Goal: Task Accomplishment & Management: Use online tool/utility

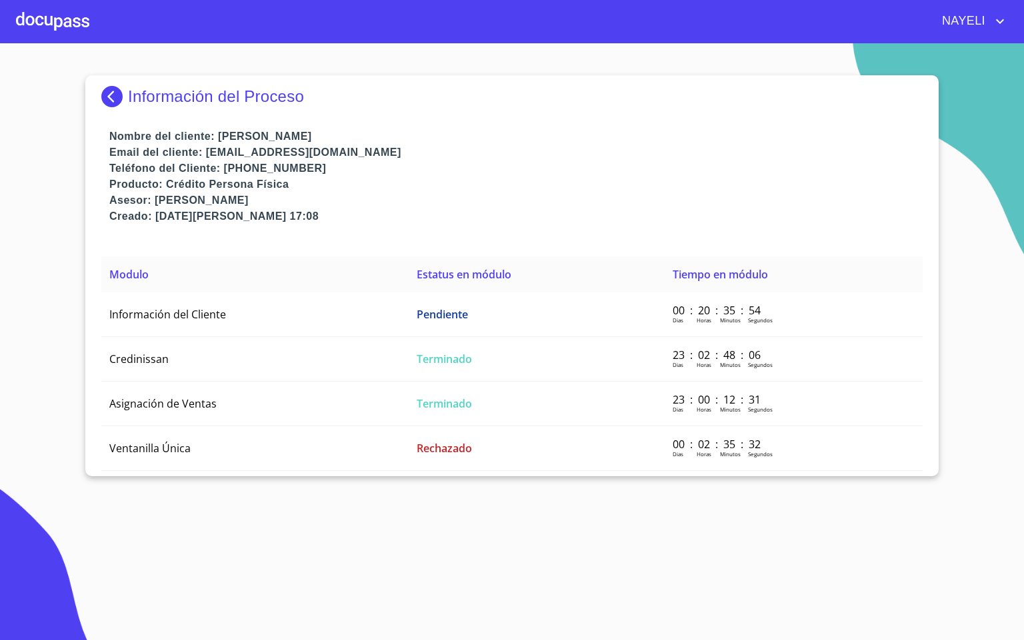
click at [71, 22] on div at bounding box center [52, 21] width 73 height 43
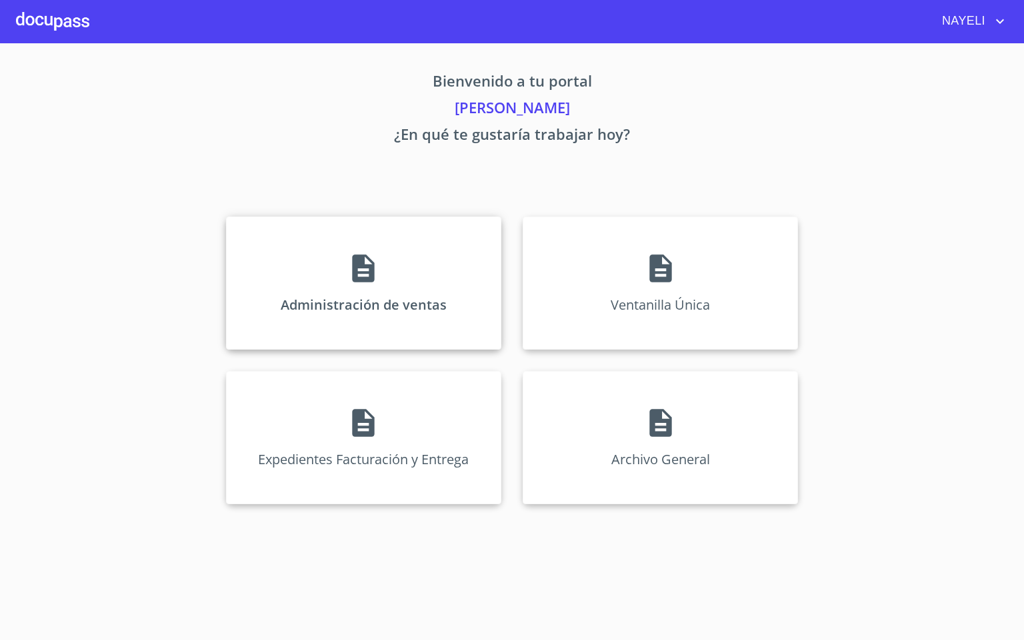
click at [386, 271] on div "Administración de ventas" at bounding box center [363, 283] width 275 height 133
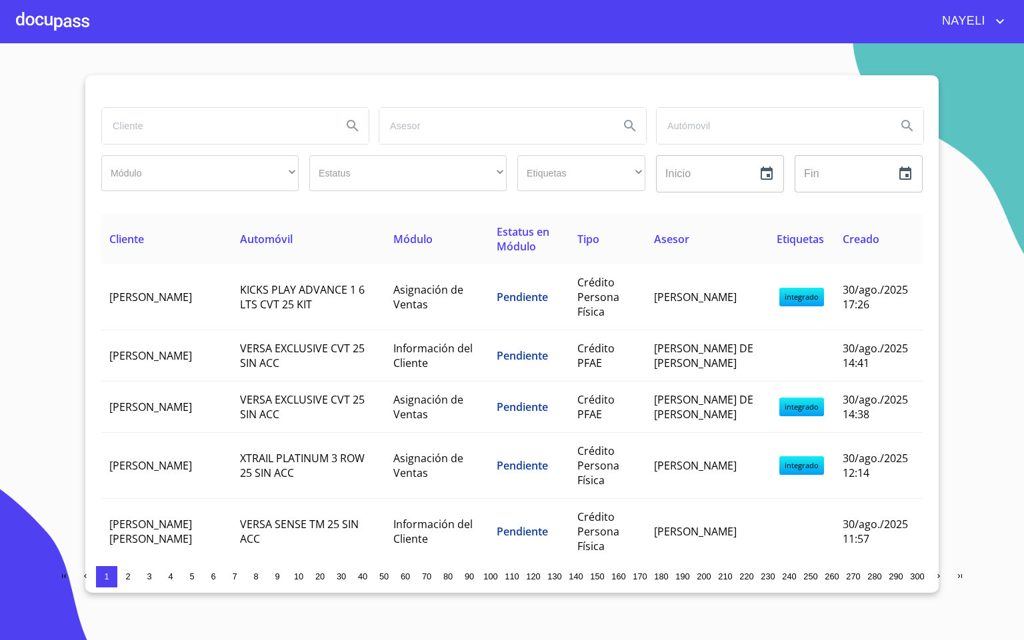
click at [229, 134] on input "search" at bounding box center [216, 126] width 229 height 36
type input "angel adr"
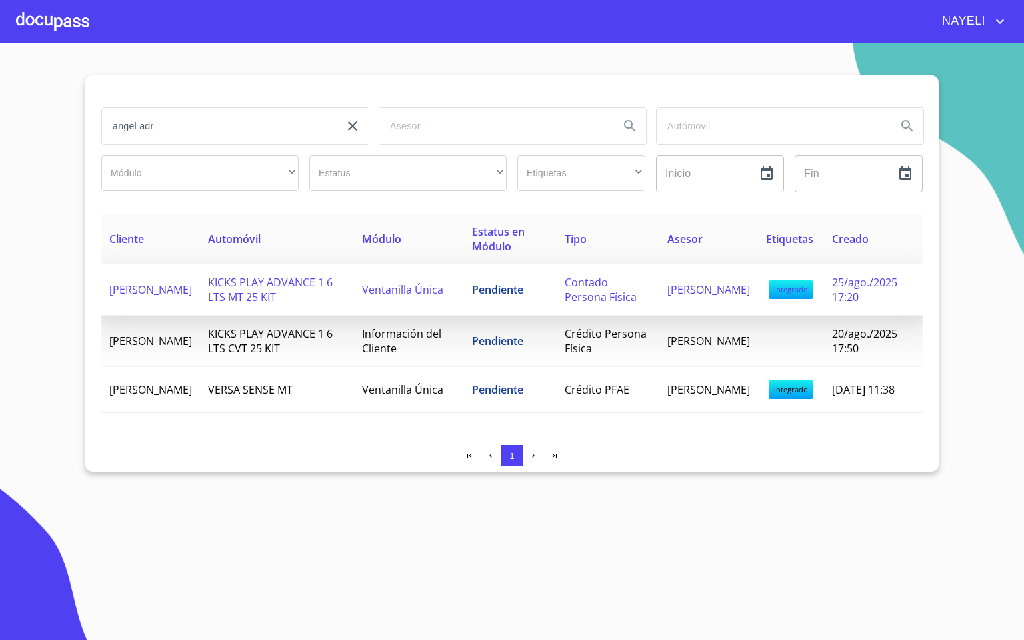
click at [568, 285] on td "Contado Persona Física" at bounding box center [607, 290] width 103 height 51
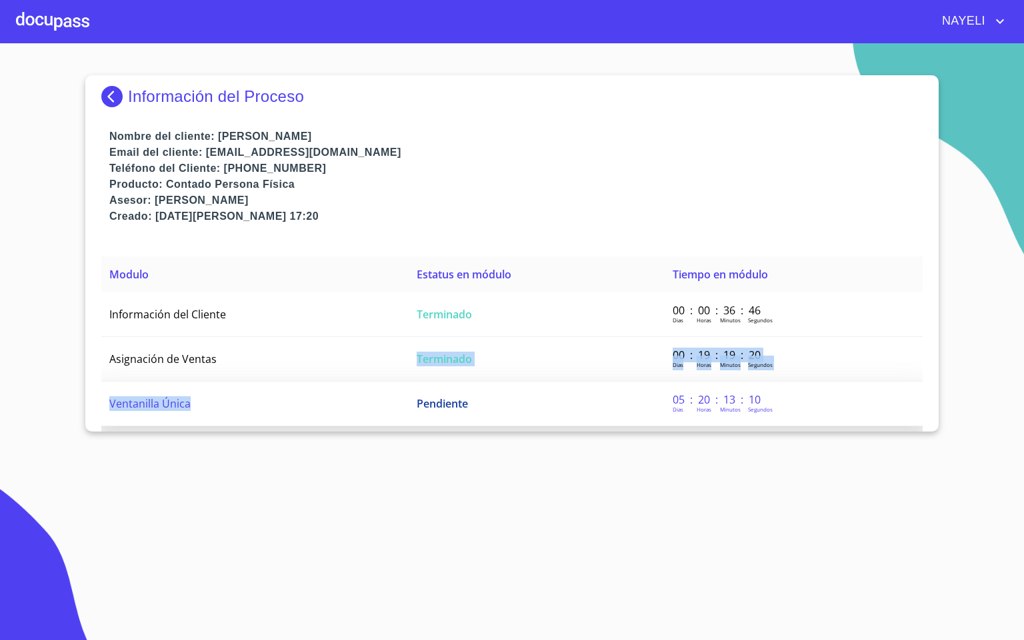
drag, startPoint x: 379, startPoint y: 376, endPoint x: 373, endPoint y: 402, distance: 26.7
click at [373, 402] on tbody "Información del Cliente Terminado 00 : 00 : 36 : 46 Dias Horas [PERSON_NAME] de…" at bounding box center [511, 360] width 821 height 134
click at [367, 412] on td "Ventanilla Única" at bounding box center [254, 404] width 307 height 45
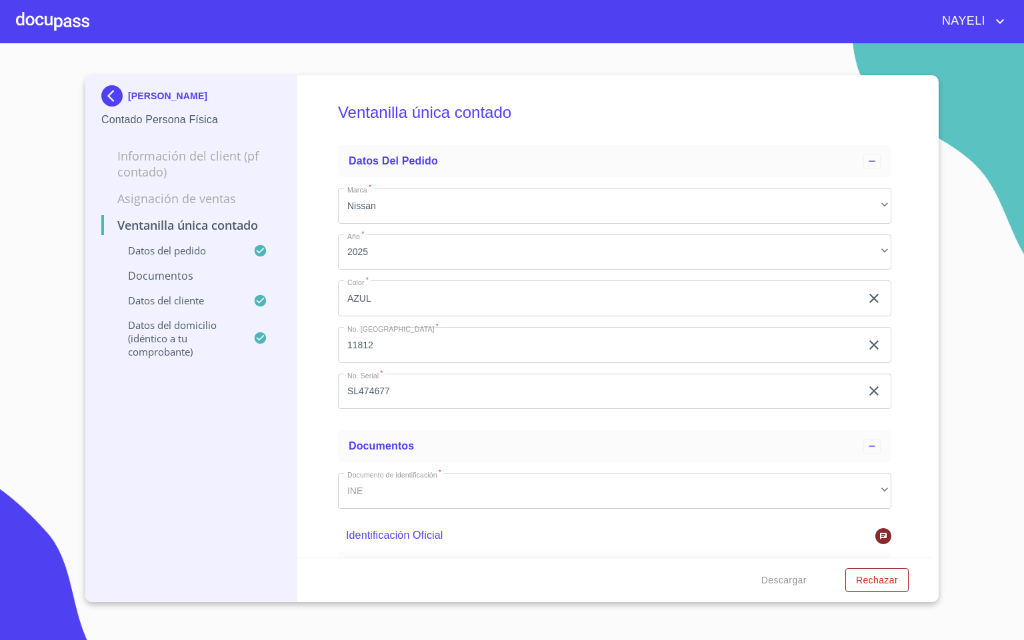
click at [892, 234] on div "Ventanilla única contado Datos del pedido Marca   * Nissan ​ Año   * 2025 ​ Col…" at bounding box center [614, 316] width 635 height 482
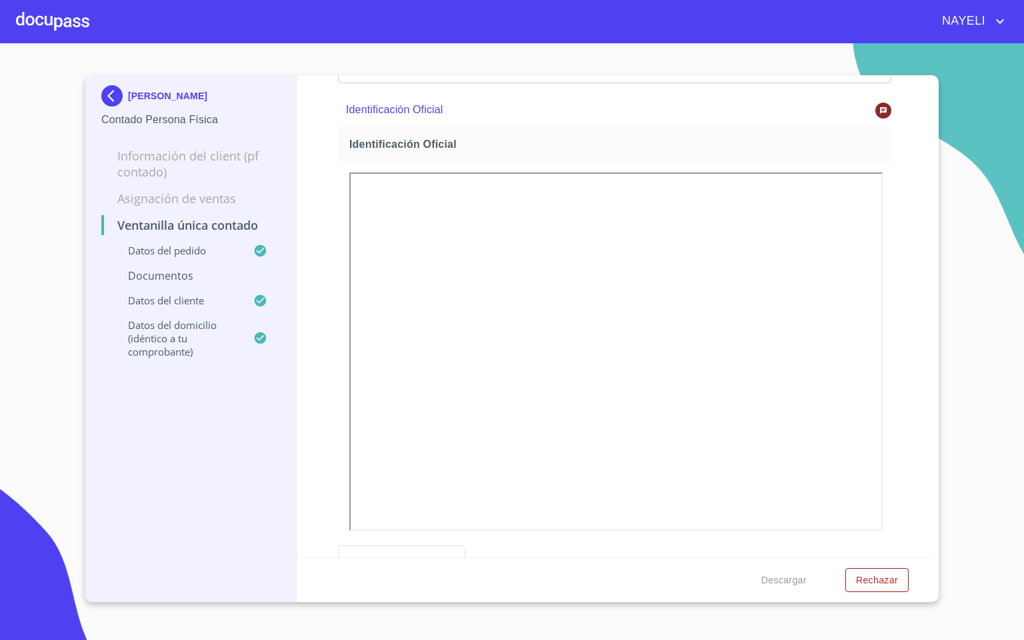
scroll to position [458, 0]
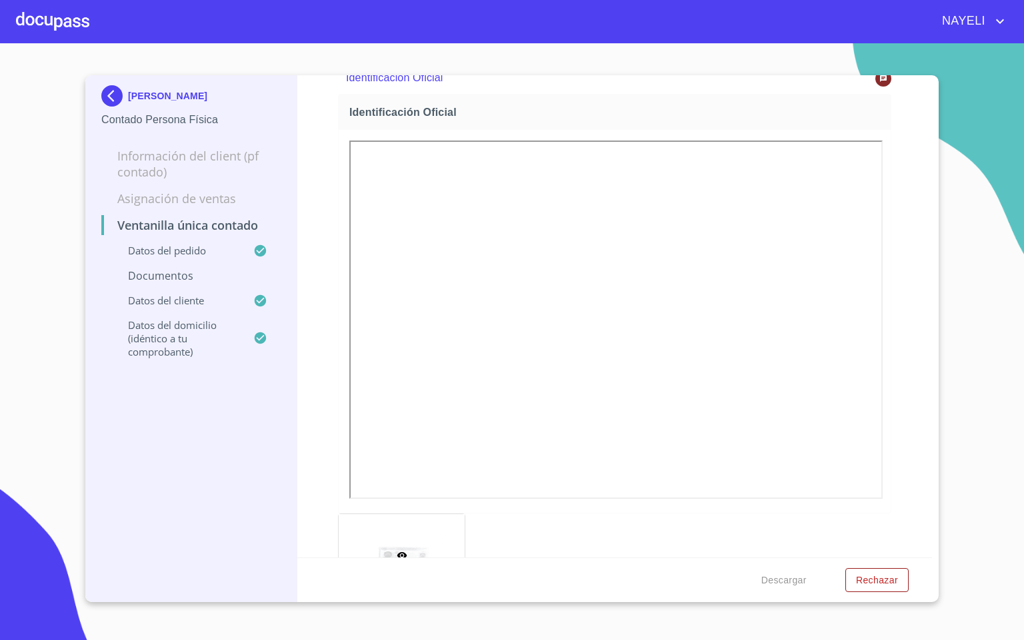
click at [21, 15] on div at bounding box center [52, 21] width 73 height 43
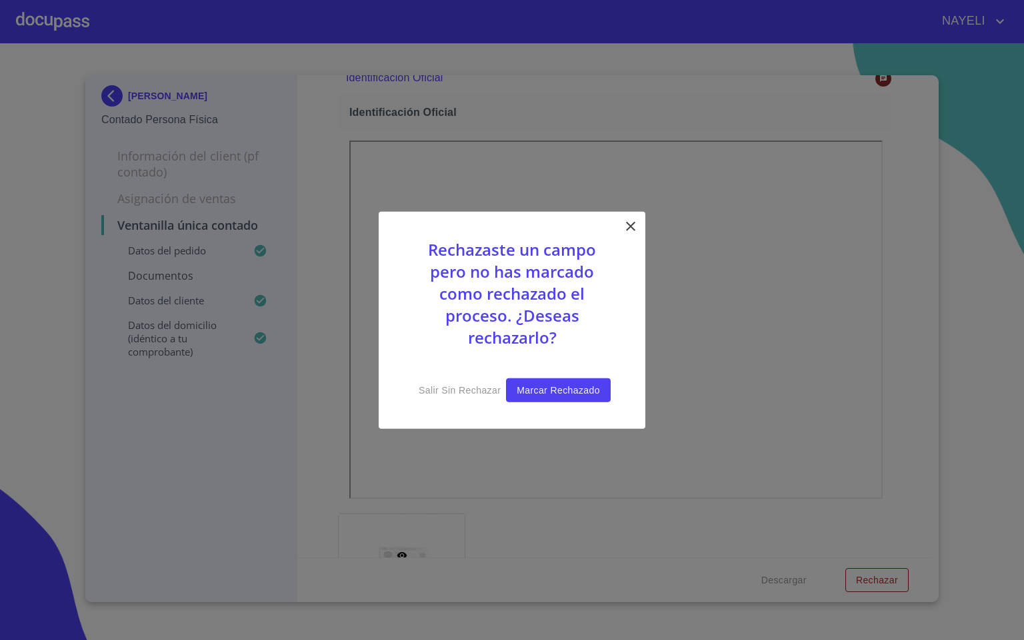
drag, startPoint x: 442, startPoint y: 389, endPoint x: 584, endPoint y: 394, distance: 142.0
click at [584, 394] on div "Rechazaste un campo pero no has marcado como rechazado el proceso. ¿Deseas rech…" at bounding box center [512, 320] width 267 height 218
click at [554, 394] on span "Marcar rechazado" at bounding box center [557, 390] width 83 height 17
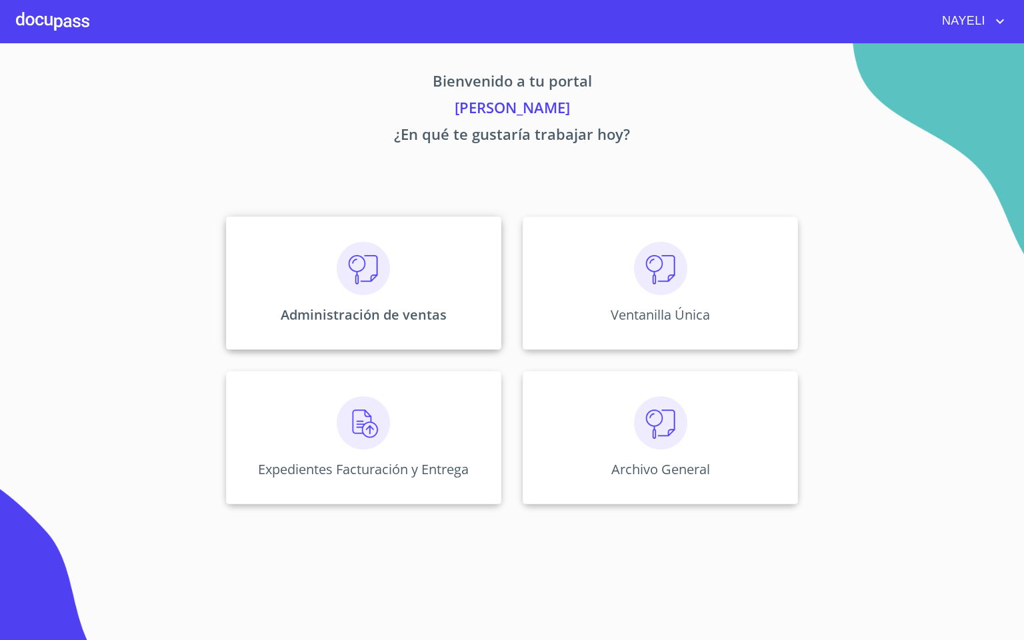
click at [359, 274] on img at bounding box center [363, 268] width 53 height 53
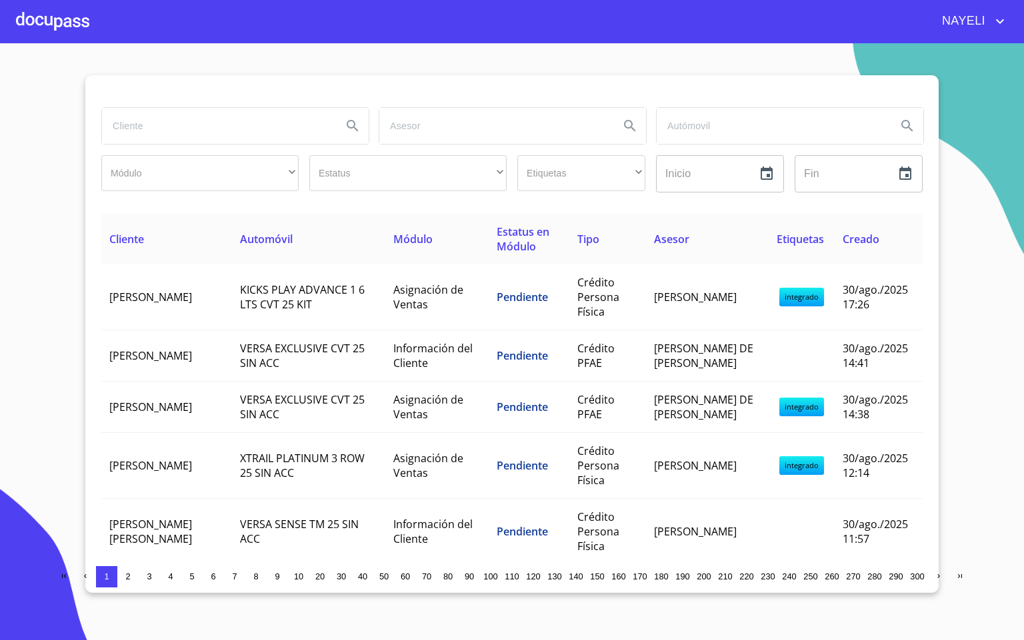
click at [170, 134] on input "search" at bounding box center [216, 126] width 229 height 36
type input "TA DES"
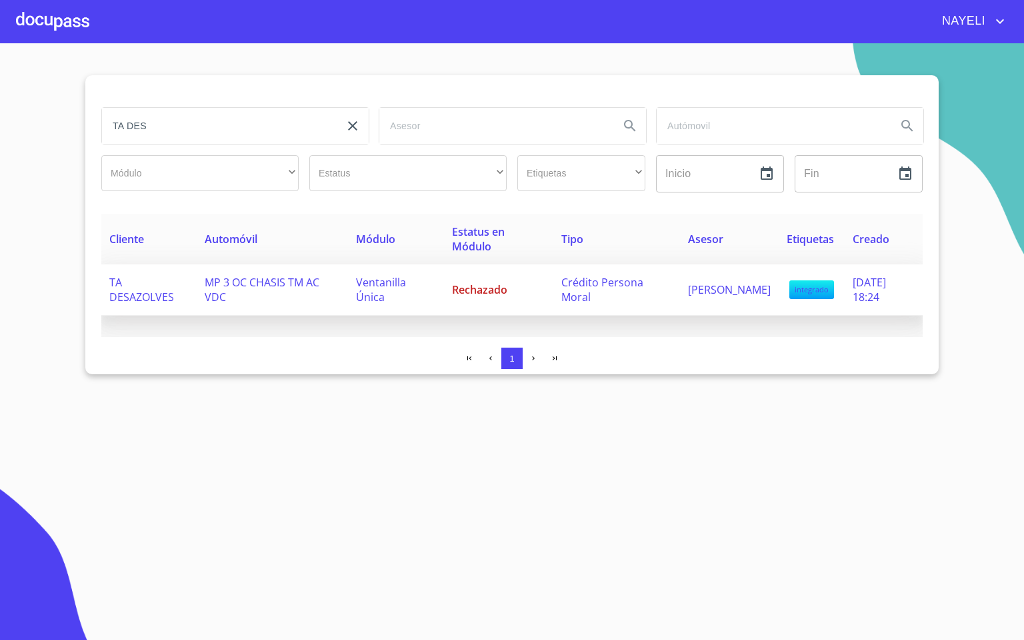
click at [240, 293] on td "MP 3 OC CHASIS TM AC VDC" at bounding box center [272, 290] width 151 height 51
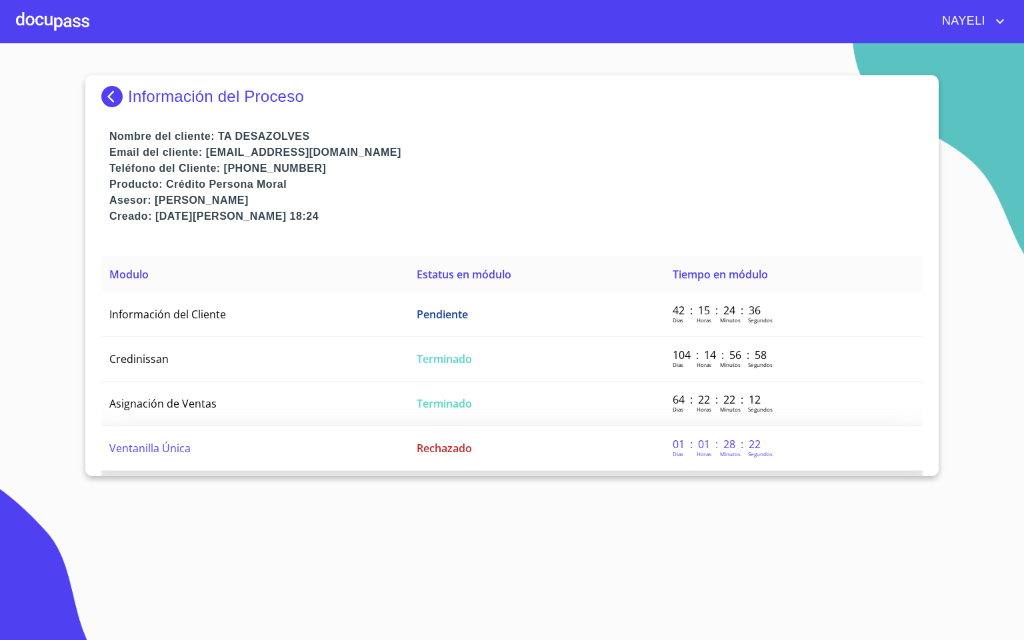
click at [169, 426] on td "Ventanilla Única" at bounding box center [254, 448] width 307 height 45
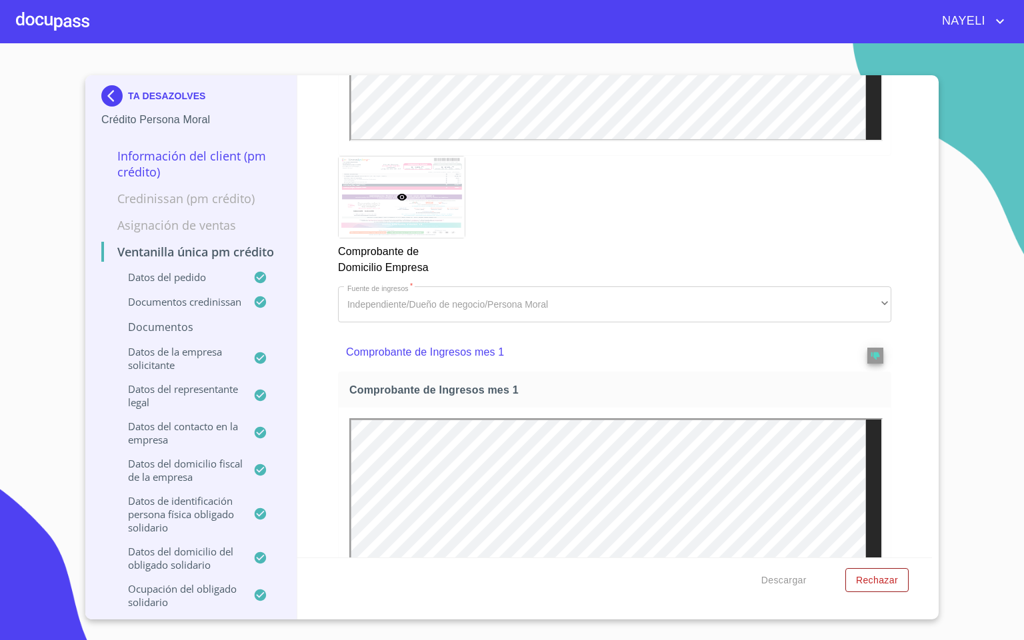
scroll to position [1699, 0]
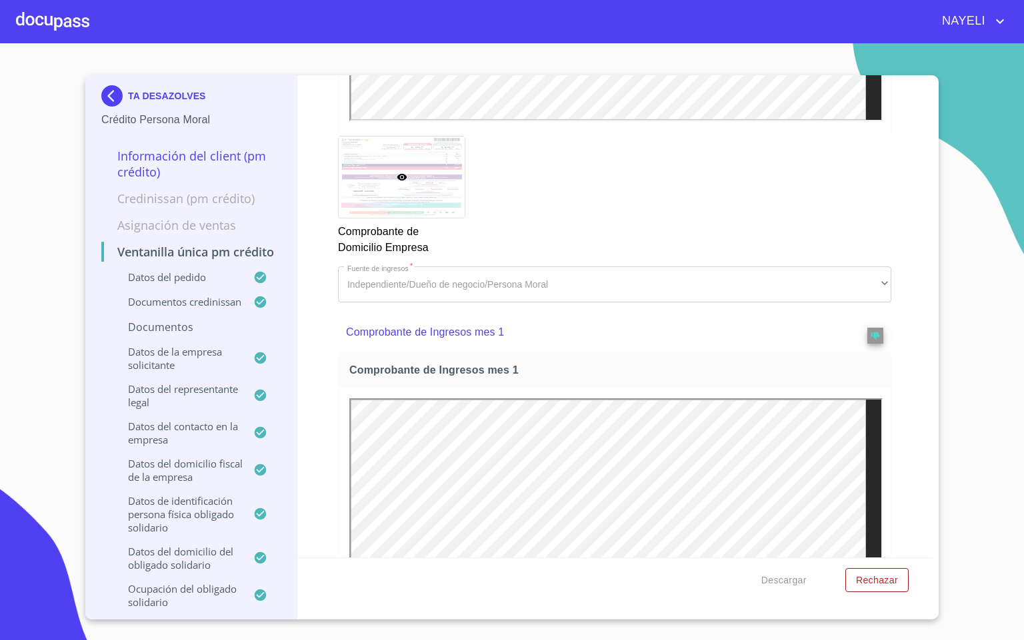
click at [904, 349] on div "Ventanilla única PM crédito Datos del pedido Marca   * Nissan ​ Año   * 2025 ​ …" at bounding box center [614, 316] width 635 height 482
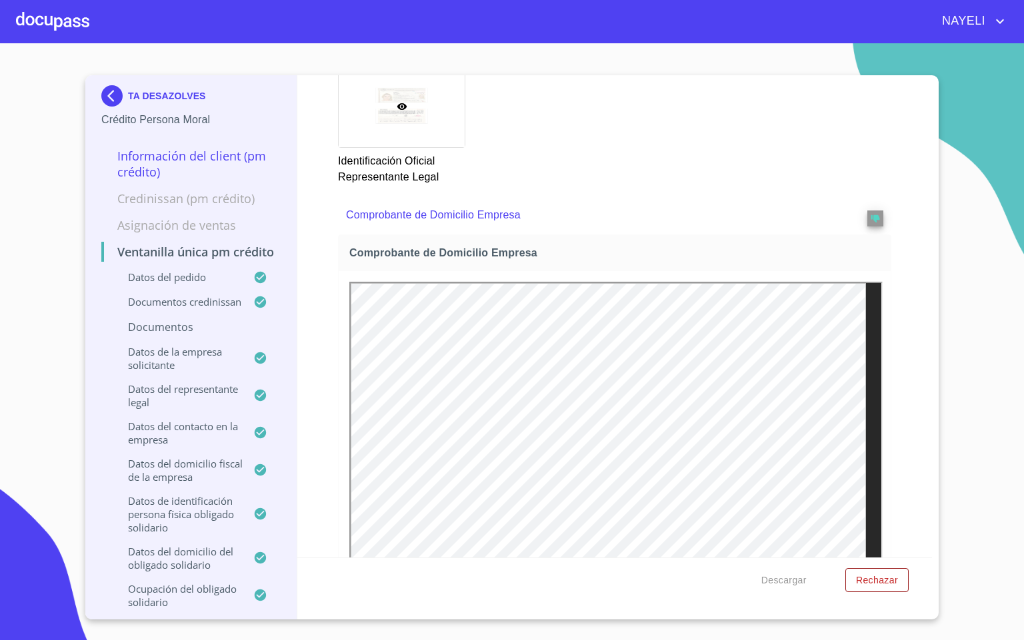
scroll to position [0, 0]
